Goal: Information Seeking & Learning: Learn about a topic

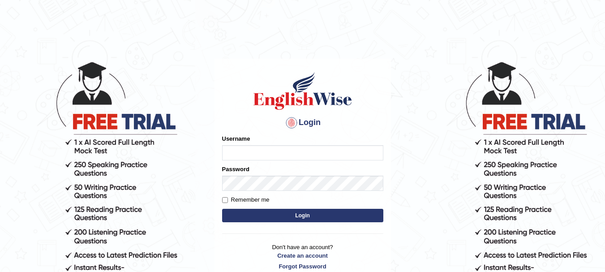
type input "kjraya"
click at [286, 215] on button "Login" at bounding box center [302, 215] width 161 height 13
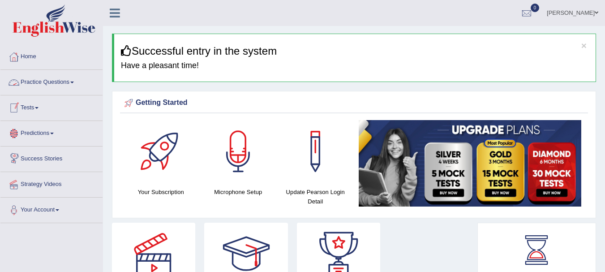
click at [39, 82] on link "Practice Questions" at bounding box center [51, 81] width 102 height 22
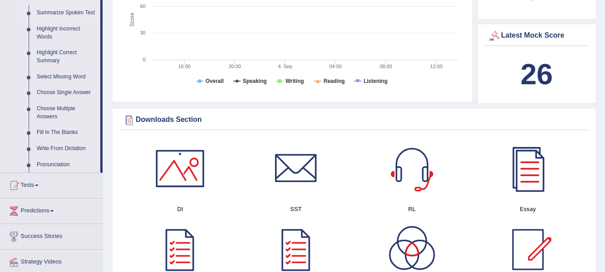
scroll to position [488, 0]
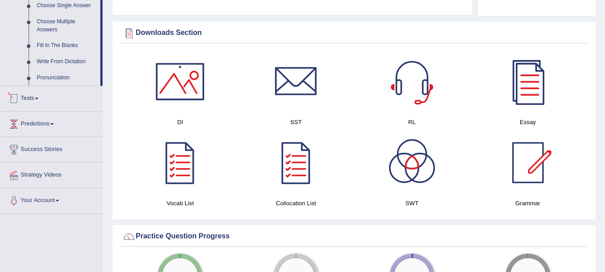
click at [37, 96] on link "Tests" at bounding box center [51, 97] width 102 height 22
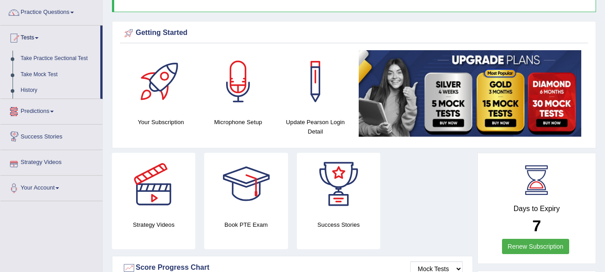
scroll to position [69, 0]
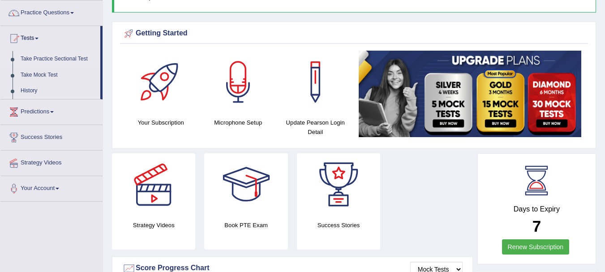
click at [46, 60] on link "Take Practice Sectional Test" at bounding box center [59, 59] width 84 height 16
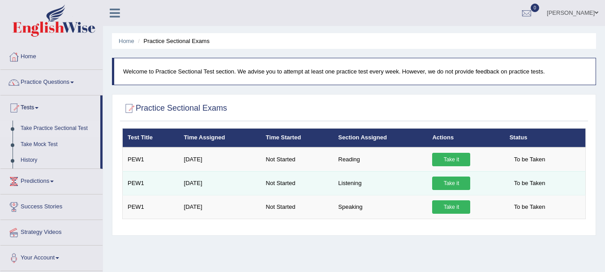
click at [441, 180] on link "Take it" at bounding box center [451, 183] width 38 height 13
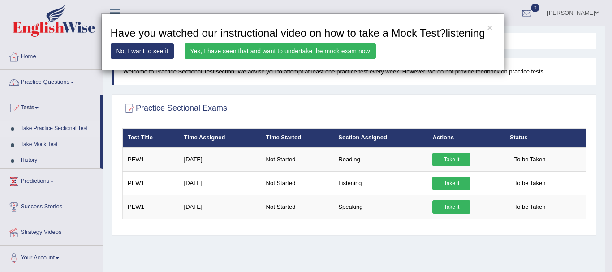
click at [251, 53] on link "Yes, I have seen that and want to undertake the mock exam now" at bounding box center [280, 50] width 191 height 15
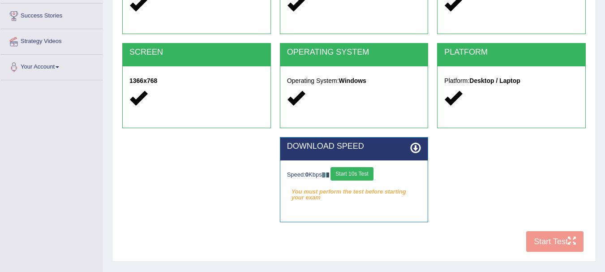
scroll to position [143, 0]
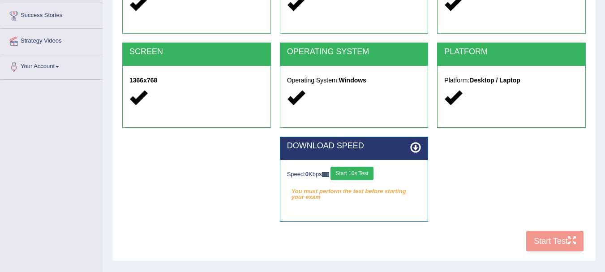
click at [364, 169] on button "Start 10s Test" at bounding box center [352, 173] width 43 height 13
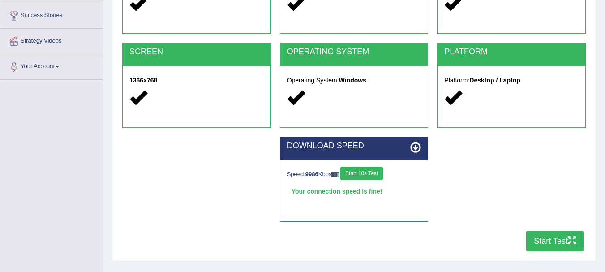
click at [534, 241] on button "Start Test" at bounding box center [554, 241] width 57 height 21
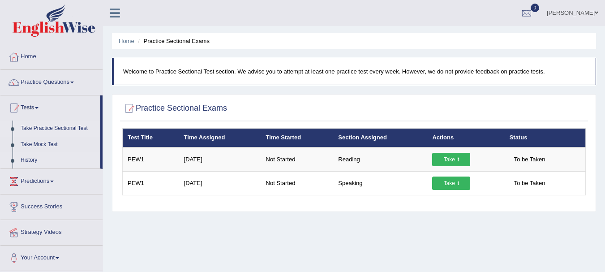
click at [32, 156] on link "History" at bounding box center [59, 160] width 84 height 16
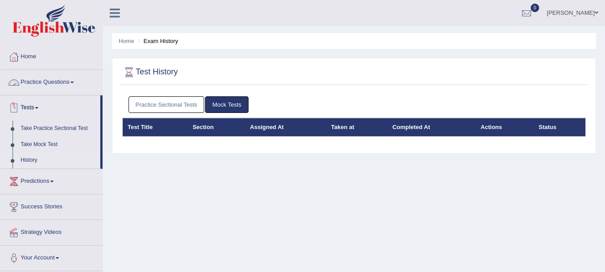
click at [41, 83] on link "Practice Questions" at bounding box center [51, 81] width 102 height 22
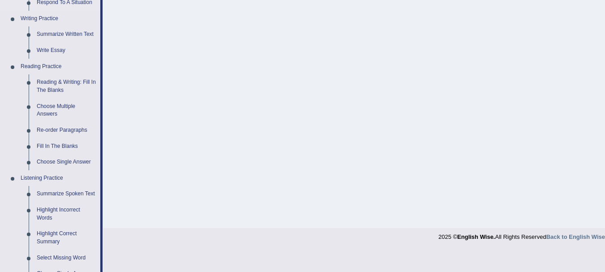
scroll to position [220, 0]
click at [65, 194] on link "Summarize Spoken Text" at bounding box center [67, 193] width 68 height 16
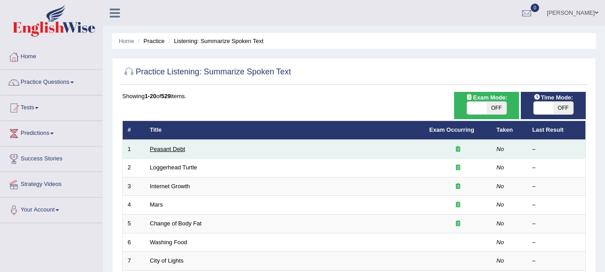
click at [168, 151] on link "Peasant Debt" at bounding box center [167, 149] width 35 height 7
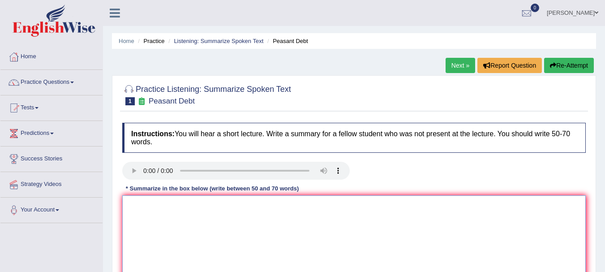
click at [181, 217] on textarea at bounding box center [354, 238] width 464 height 87
click at [170, 213] on textarea at bounding box center [354, 238] width 464 height 87
type textarea "T"
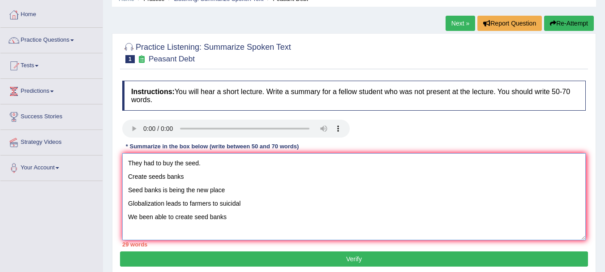
scroll to position [43, 0]
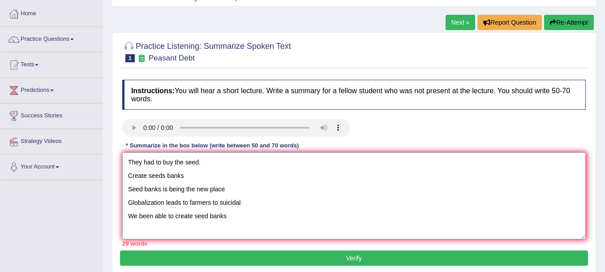
click at [128, 162] on textarea "They had to buy the seed. Create seeds banks Seed banks is being the new place …" at bounding box center [354, 195] width 464 height 87
click at [381, 160] on textarea "The speakers is giving a brief information about the seeds. First they had to b…" at bounding box center [354, 195] width 464 height 87
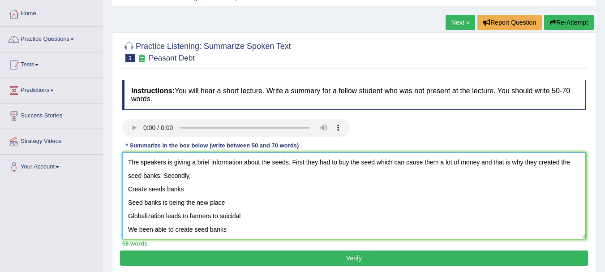
click at [307, 160] on textarea "The speakers is giving a brief information about the seeds. First they had to b…" at bounding box center [354, 195] width 464 height 87
click at [250, 173] on textarea "The speakers is giving a brief information about the seeds. First, they had to …" at bounding box center [354, 195] width 464 height 87
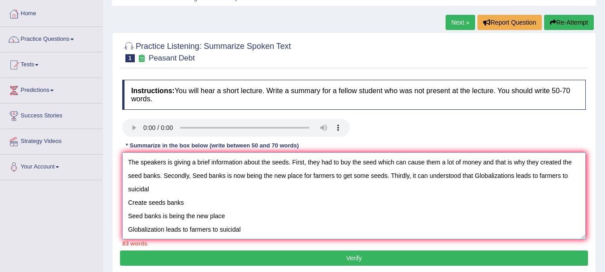
scroll to position [13, 0]
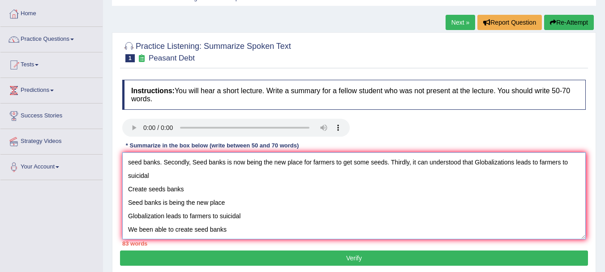
click at [235, 226] on textarea "The speakers is giving a brief information about the seeds. First, they had to …" at bounding box center [354, 195] width 464 height 87
drag, startPoint x: 235, startPoint y: 226, endPoint x: 125, endPoint y: 194, distance: 114.8
click at [125, 194] on textarea "The speakers is giving a brief information about the seeds. First, they had to …" at bounding box center [354, 195] width 464 height 87
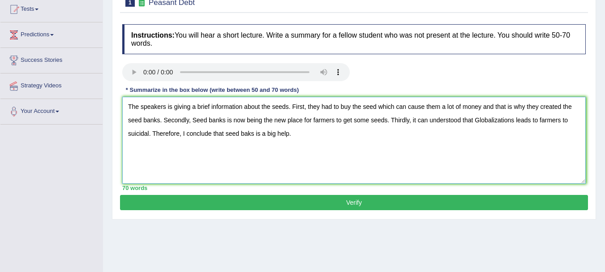
scroll to position [99, 0]
type textarea "The speakers is giving a brief information about the seeds. First, they had to …"
click at [172, 203] on button "Verify" at bounding box center [354, 201] width 468 height 15
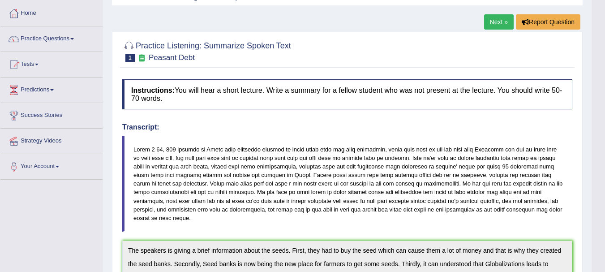
scroll to position [0, 0]
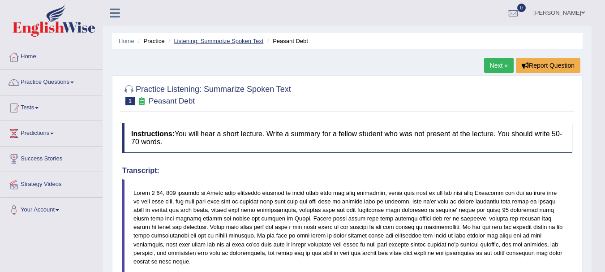
click at [211, 41] on link "Listening: Summarize Spoken Text" at bounding box center [219, 41] width 90 height 7
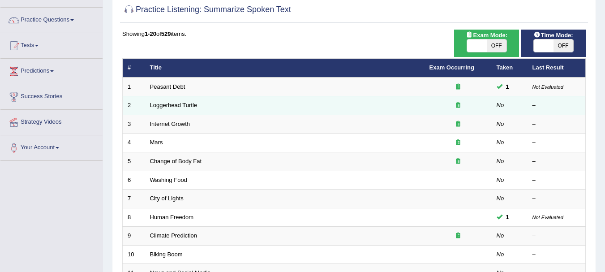
click at [179, 109] on td "Loggerhead Turtle" at bounding box center [285, 105] width 280 height 19
click at [172, 105] on link "Loggerhead Turtle" at bounding box center [173, 105] width 47 height 7
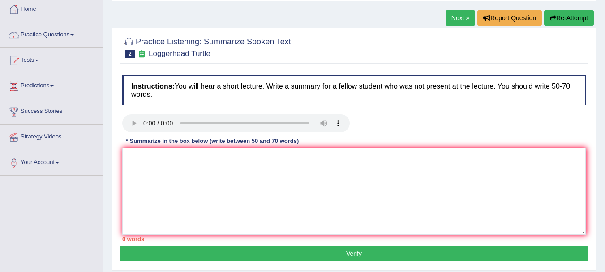
scroll to position [49, 0]
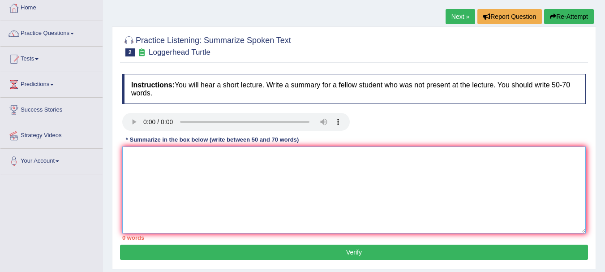
click at [149, 160] on textarea at bounding box center [354, 190] width 464 height 87
click at [150, 167] on textarea at bounding box center [354, 190] width 464 height 87
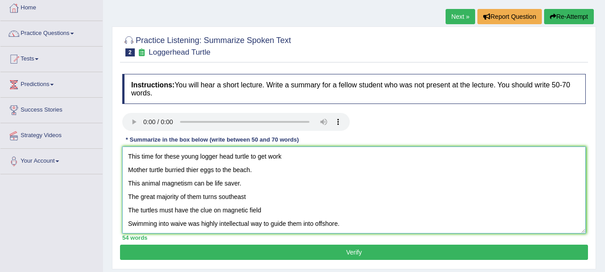
scroll to position [41, 0]
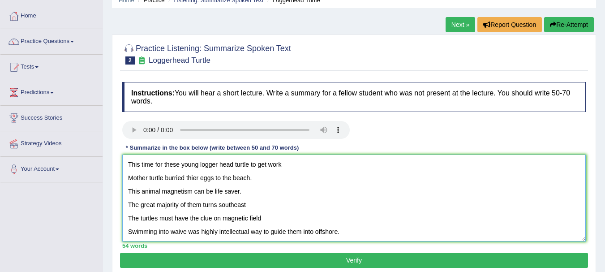
click at [129, 164] on textarea "This time for these young logger head turtle to get work Mother turtle burried …" at bounding box center [354, 198] width 464 height 87
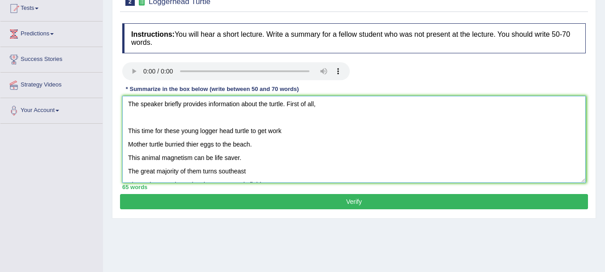
scroll to position [0, 0]
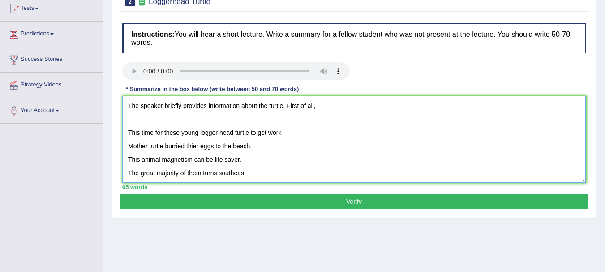
click at [321, 112] on textarea "The speaker briefly provides information about the turtle. First of all, This t…" at bounding box center [354, 139] width 464 height 87
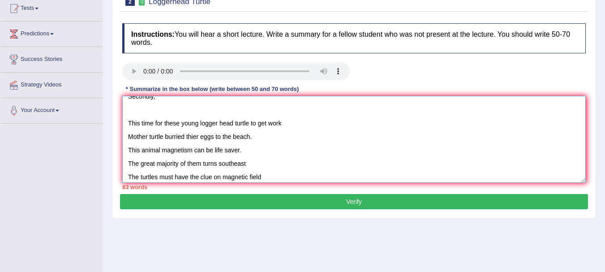
scroll to position [23, 0]
drag, startPoint x: 241, startPoint y: 143, endPoint x: 86, endPoint y: 137, distance: 156.1
click at [86, 137] on div "Toggle navigation Home Practice Questions Speaking Practice Read Aloud Repeat S…" at bounding box center [302, 134] width 605 height 466
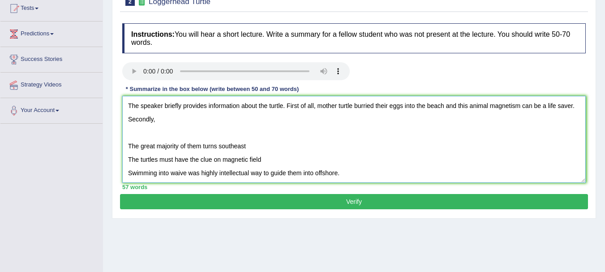
scroll to position [0, 0]
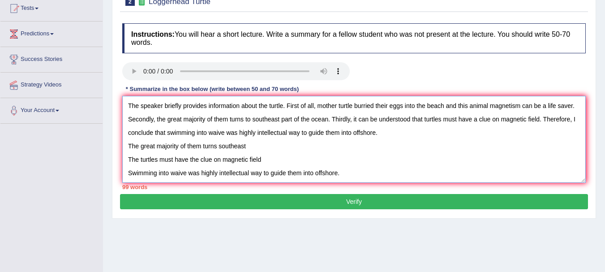
drag, startPoint x: 349, startPoint y: 173, endPoint x: 108, endPoint y: 149, distance: 242.2
click at [108, 149] on div "Home Practice Listening: Summarize Spoken Text Loggerhead Turtle Next » Report …" at bounding box center [354, 125] width 502 height 448
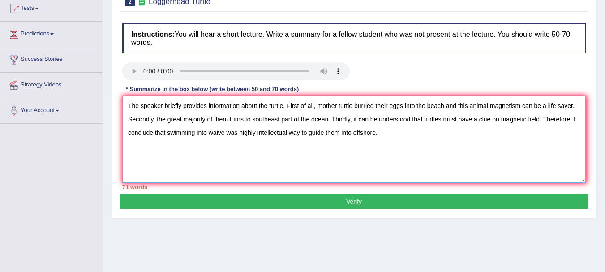
click at [452, 121] on textarea "The speaker briefly provides information about the turtle. First of all, mother…" at bounding box center [354, 139] width 464 height 87
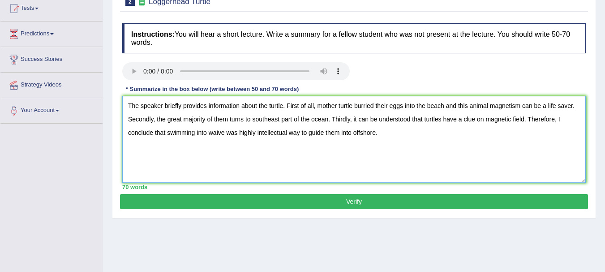
type textarea "The speaker briefly provides information about the turtle. First of all, mother…"
click at [399, 202] on button "Verify" at bounding box center [354, 201] width 468 height 15
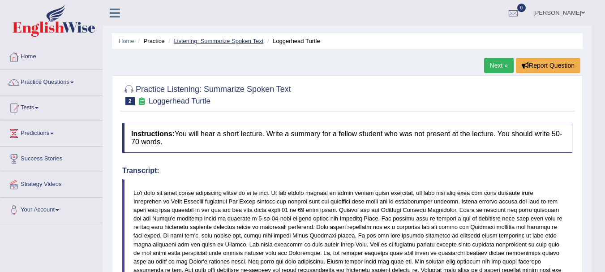
click at [228, 44] on link "Listening: Summarize Spoken Text" at bounding box center [219, 41] width 90 height 7
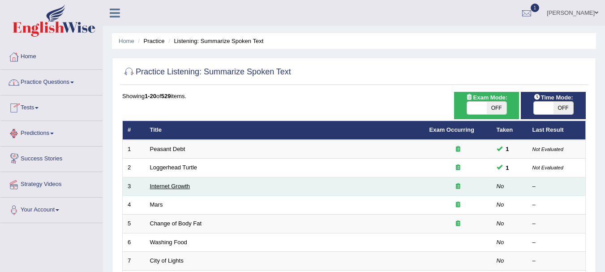
click at [160, 185] on link "Internet Growth" at bounding box center [170, 186] width 40 height 7
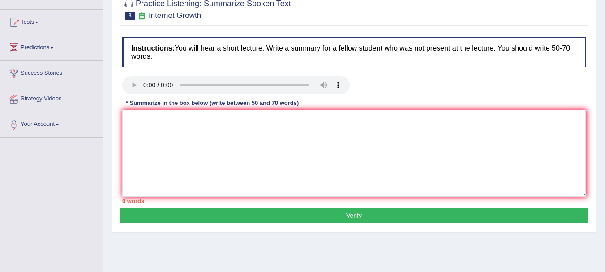
scroll to position [87, 0]
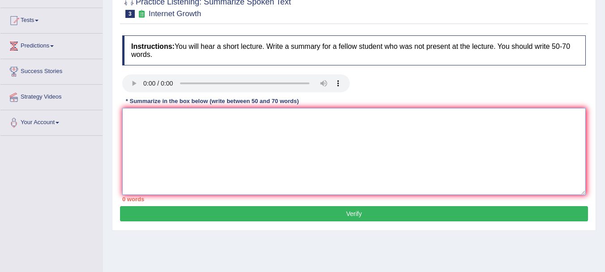
click at [175, 172] on textarea at bounding box center [354, 151] width 464 height 87
click at [151, 134] on textarea at bounding box center [354, 151] width 464 height 87
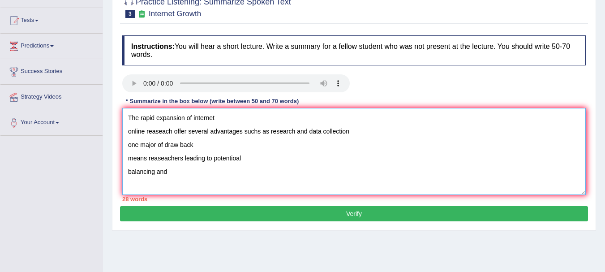
click at [128, 118] on textarea "The rapid expansion of internet online reaseach offer several advantages suchs …" at bounding box center [354, 151] width 464 height 87
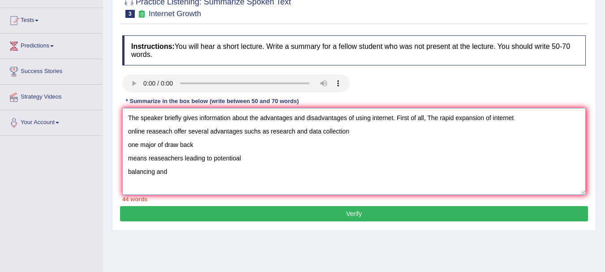
click at [430, 116] on textarea "The speaker briefly gives information about the advantages and disadvantages of…" at bounding box center [354, 151] width 464 height 87
click at [517, 119] on textarea "The speaker briefly gives information about the advantages and disadvantages of…" at bounding box center [354, 151] width 464 height 87
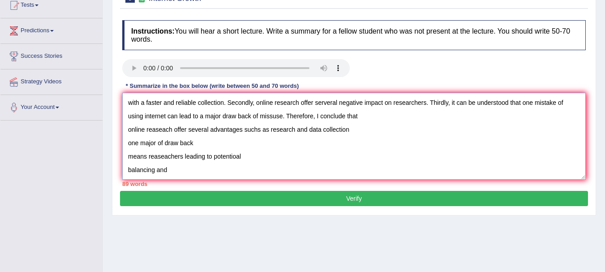
scroll to position [103, 0]
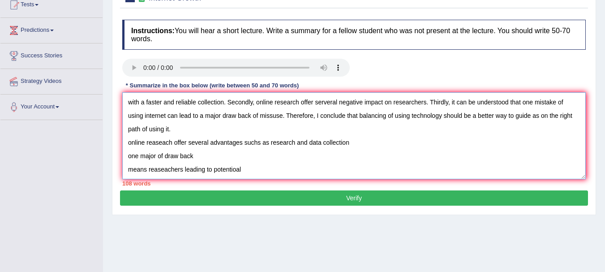
drag, startPoint x: 253, startPoint y: 167, endPoint x: 104, endPoint y: 135, distance: 152.1
click at [104, 135] on div "Home Practice Listening: Summarize Spoken Text Internet Growth Next » Report Qu…" at bounding box center [354, 121] width 502 height 448
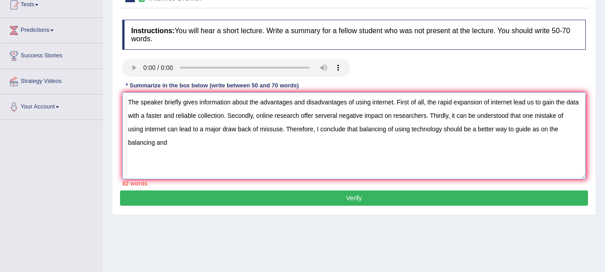
scroll to position [0, 0]
drag, startPoint x: 416, startPoint y: 142, endPoint x: 287, endPoint y: 132, distance: 129.4
click at [287, 132] on textarea "The speaker briefly gives information about the advantages and disadvantages of…" at bounding box center [354, 135] width 464 height 87
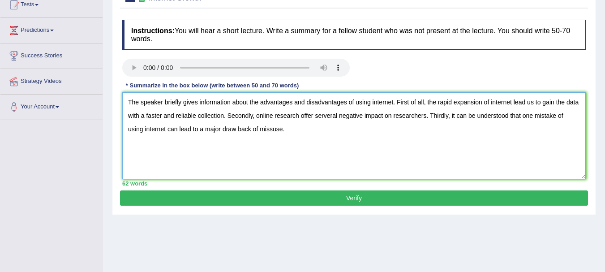
type textarea "The speaker briefly gives information about the advantages and disadvantages of…"
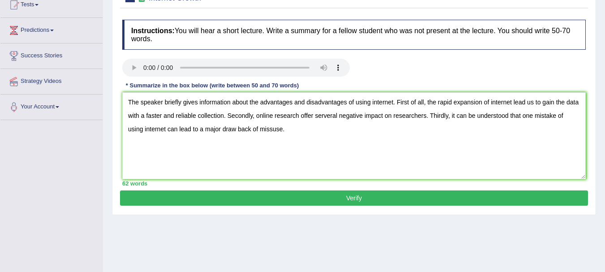
click at [379, 203] on button "Verify" at bounding box center [354, 197] width 468 height 15
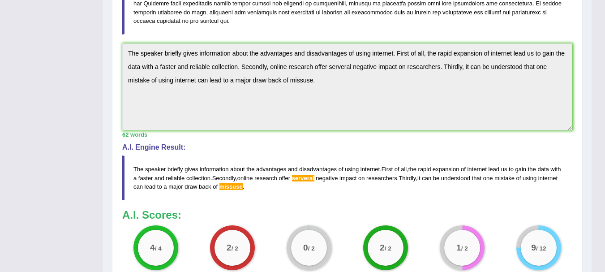
scroll to position [233, 0]
